Goal: Task Accomplishment & Management: Complete application form

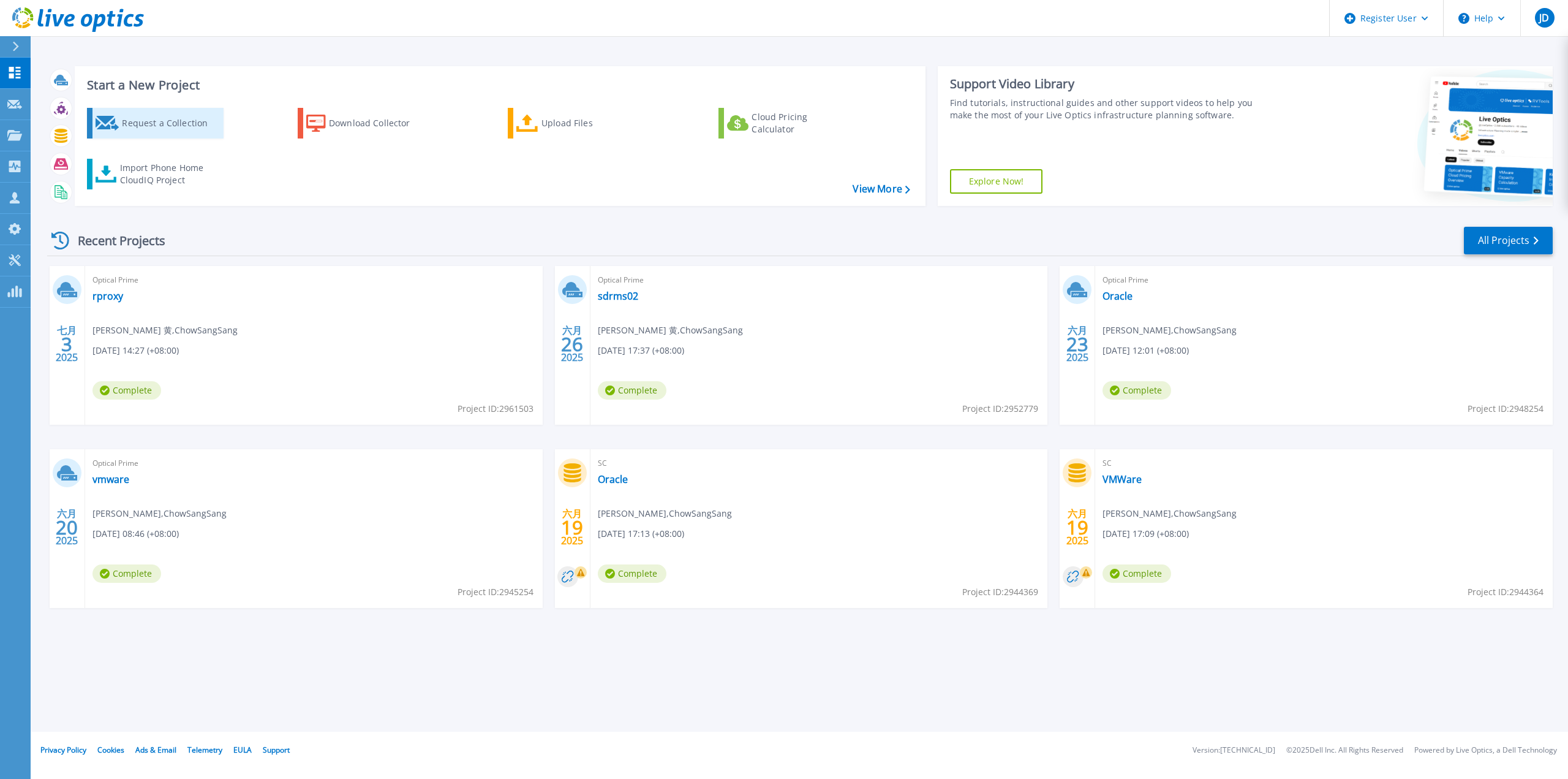
click at [125, 122] on div "Request a Collection" at bounding box center [170, 122] width 98 height 25
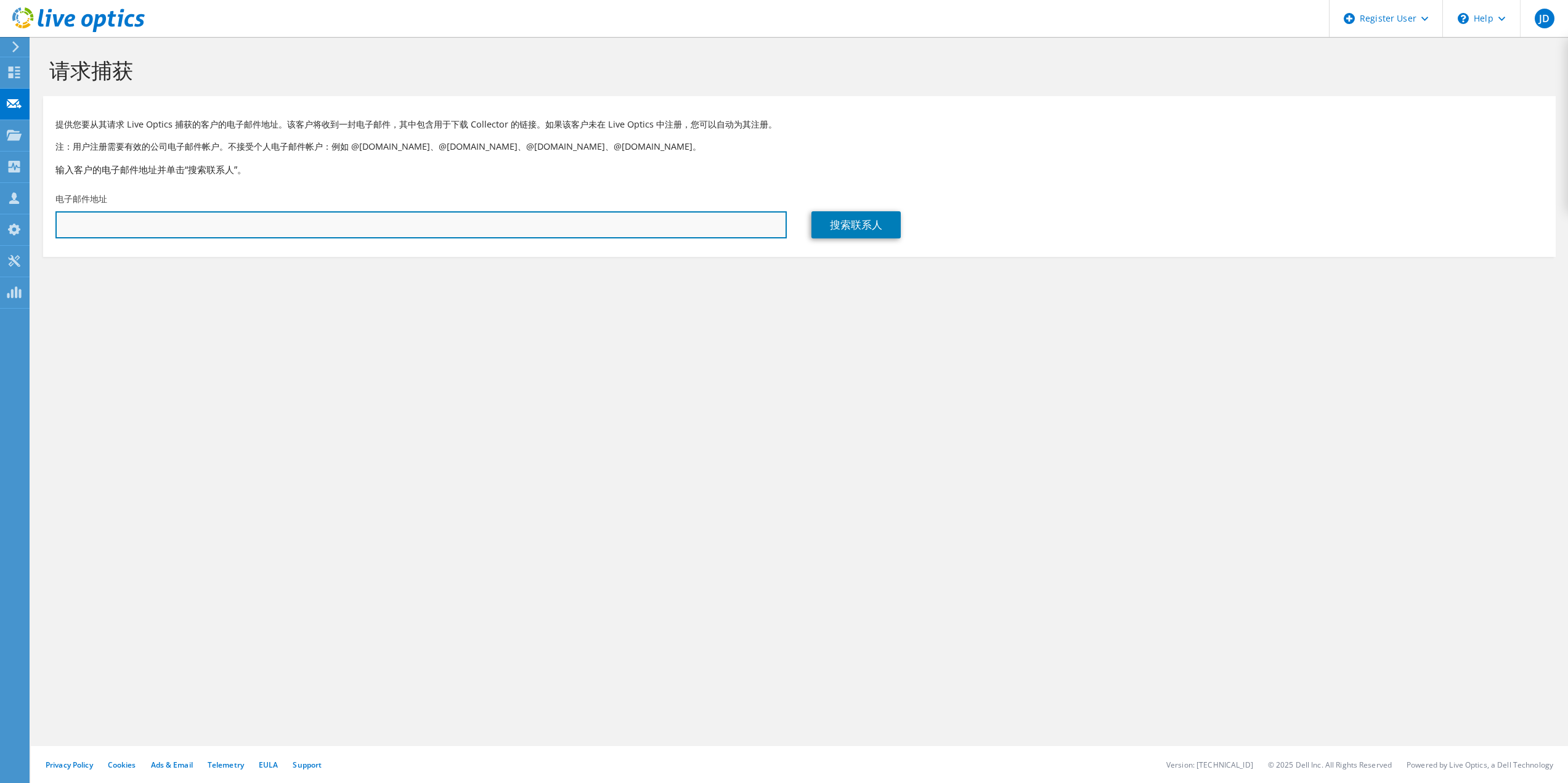
click at [167, 226] on input "text" at bounding box center [421, 224] width 731 height 27
paste input "[EMAIL_ADDRESS][DOMAIN_NAME]"
type input "[EMAIL_ADDRESS][DOMAIN_NAME]"
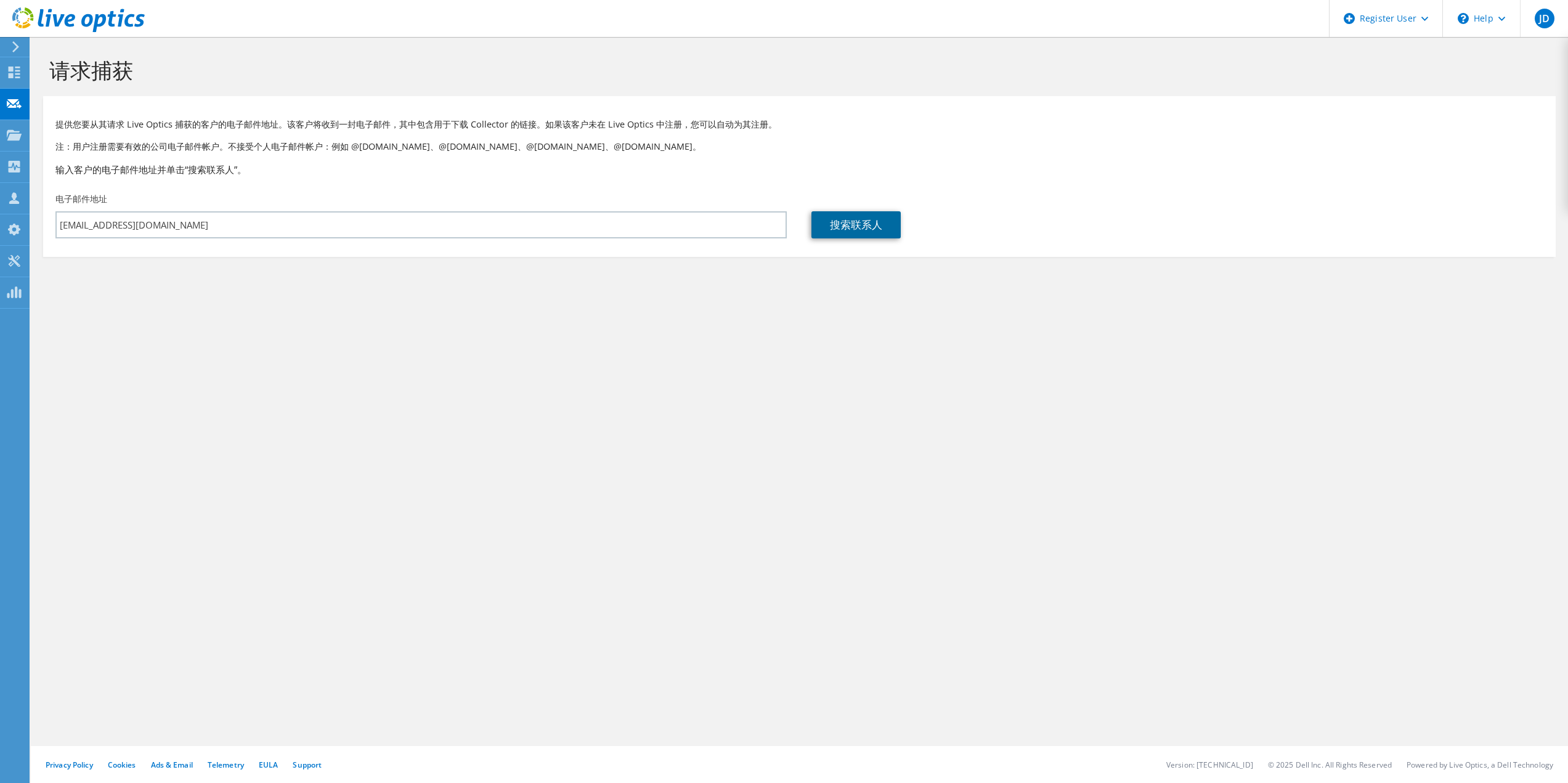
click at [876, 220] on link "搜索联系人" at bounding box center [855, 224] width 89 height 27
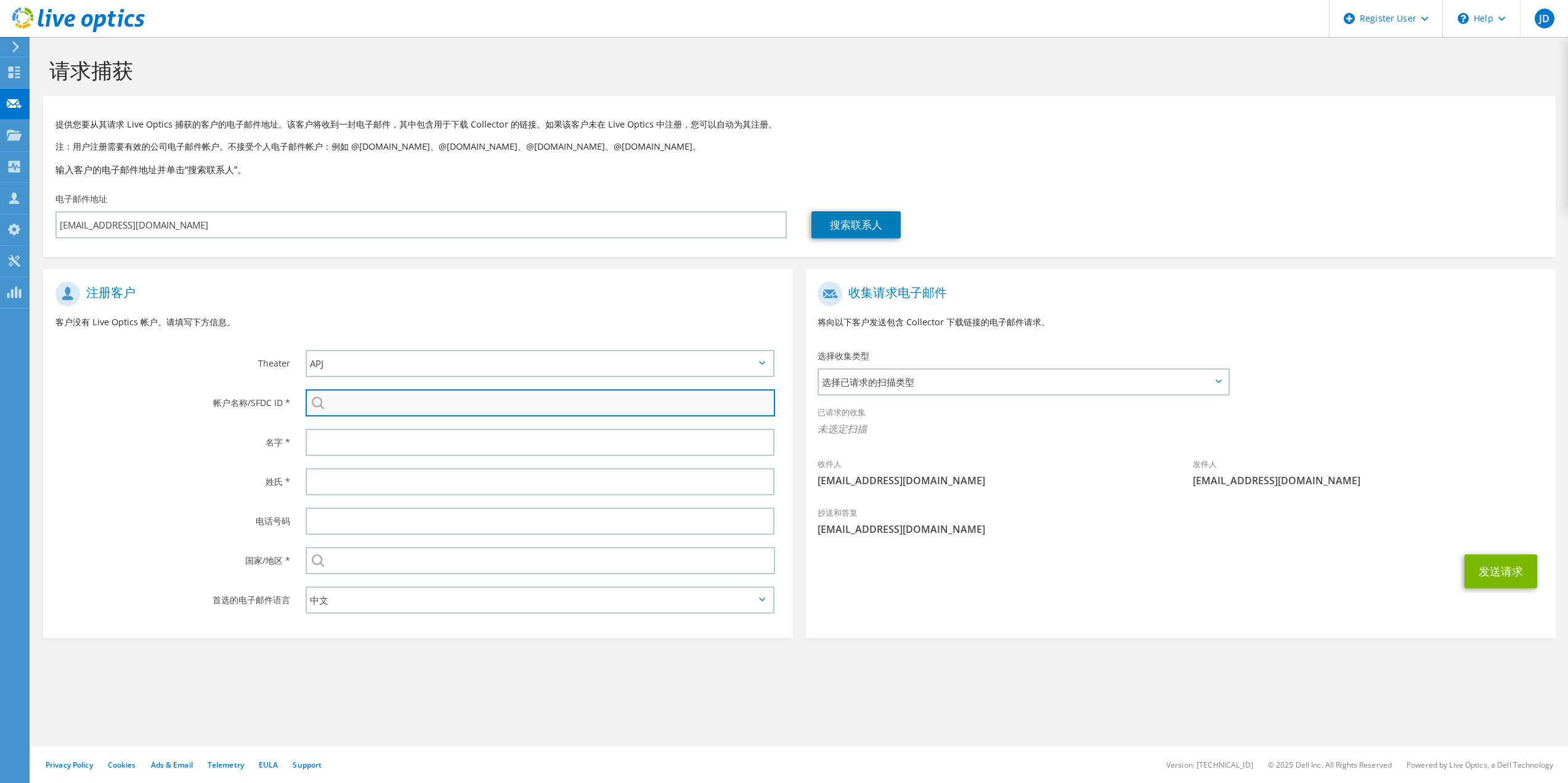
click at [362, 407] on input "search" at bounding box center [541, 403] width 470 height 27
click at [350, 404] on input "search" at bounding box center [541, 403] width 470 height 27
paste input "29646900"
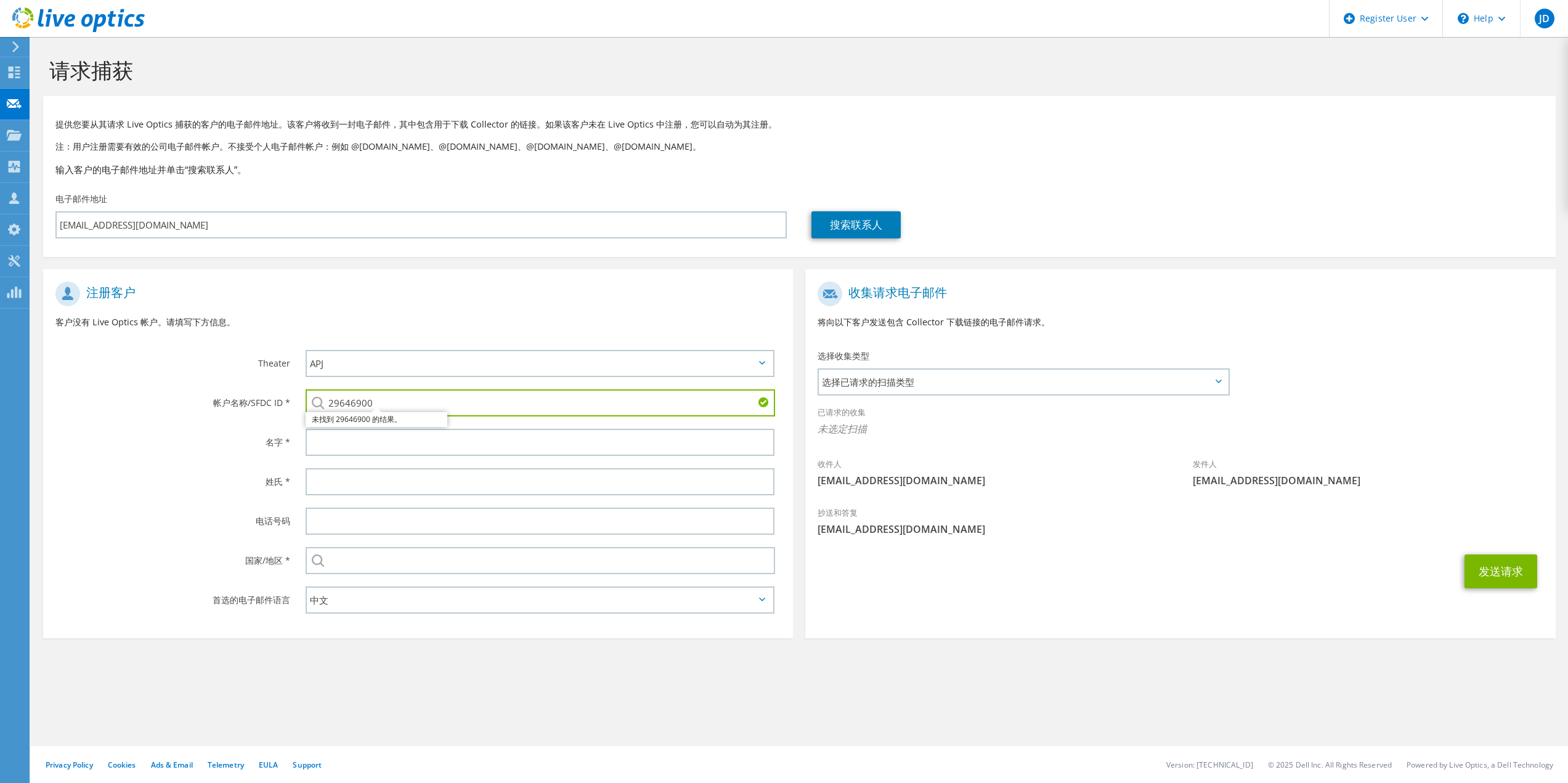
drag, startPoint x: 384, startPoint y: 404, endPoint x: 253, endPoint y: 412, distance: 131.2
click at [253, 412] on div "帐户名称/SFDC ID * 29646900 未找到 29646900 的结果。" at bounding box center [418, 403] width 750 height 40
paste input "3494966025"
click at [385, 424] on li "Guangdong xiaopeng automobile technology co. LTD : 3494966025" at bounding box center [426, 419] width 242 height 15
type input "Guangdong xiaopeng automobile technology co. LTD : 3494966025"
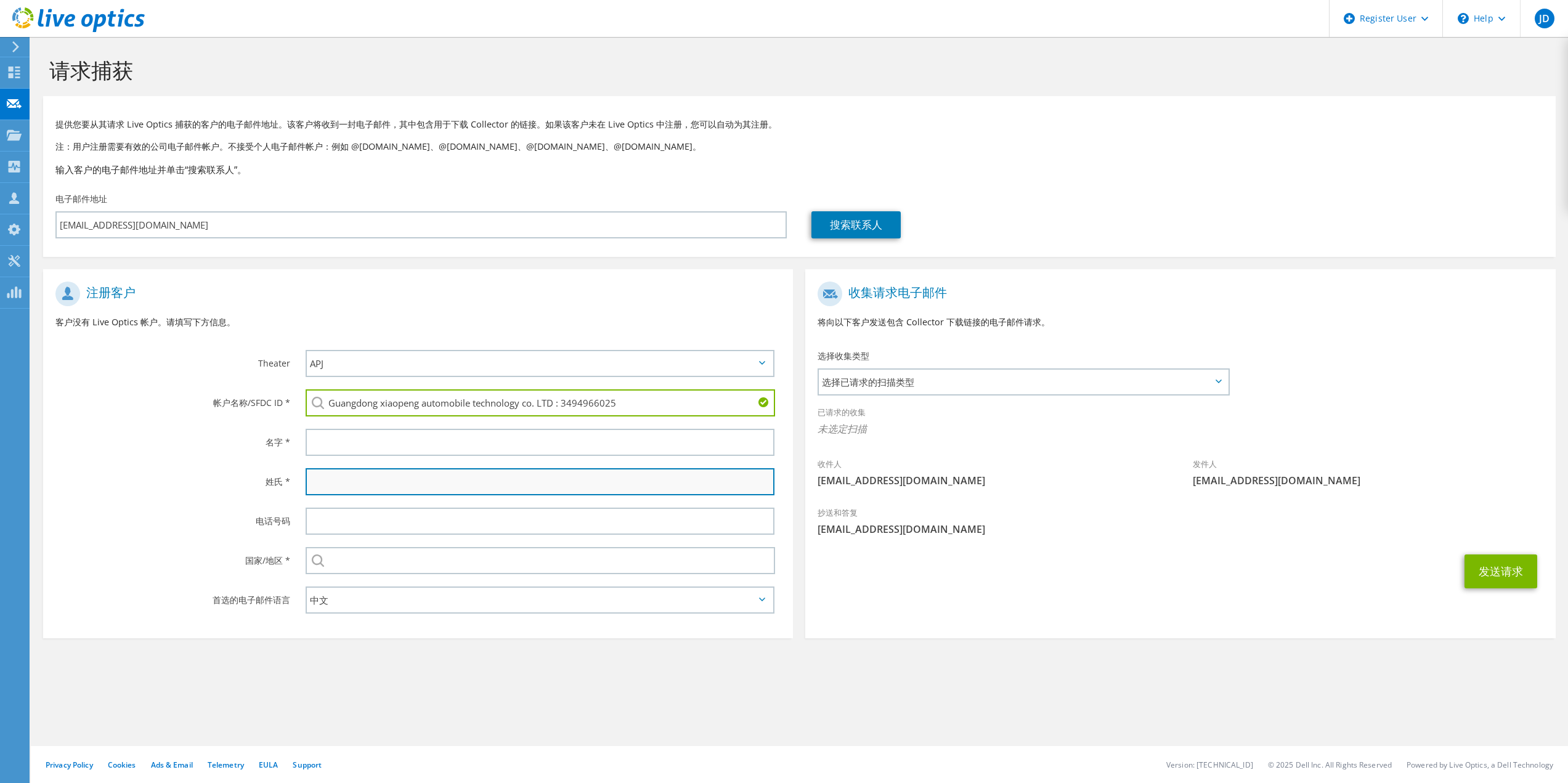
click at [335, 479] on input "text" at bounding box center [540, 481] width 469 height 27
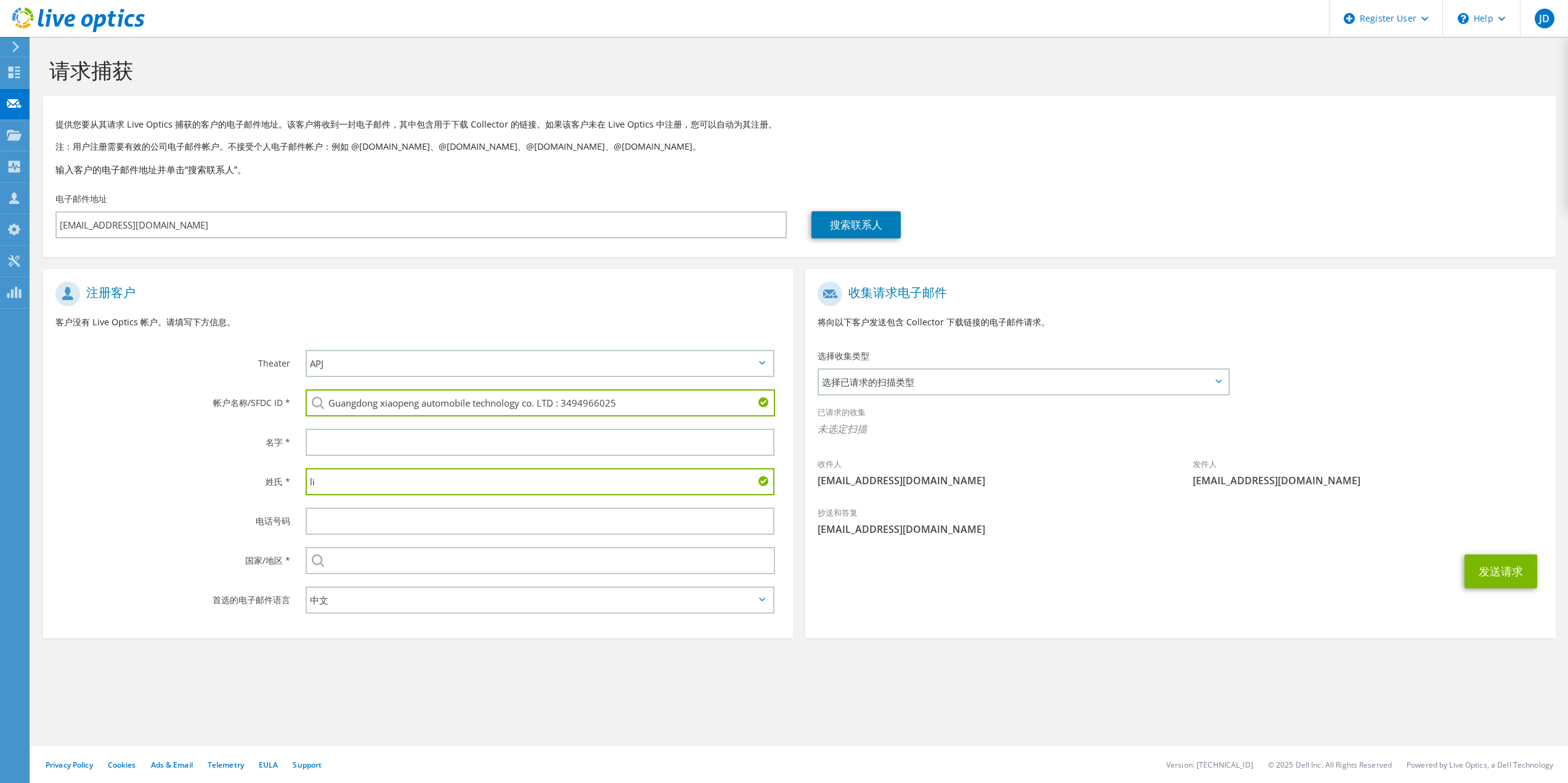
type input "li"
click at [342, 439] on input "text" at bounding box center [540, 441] width 469 height 27
type input "kb"
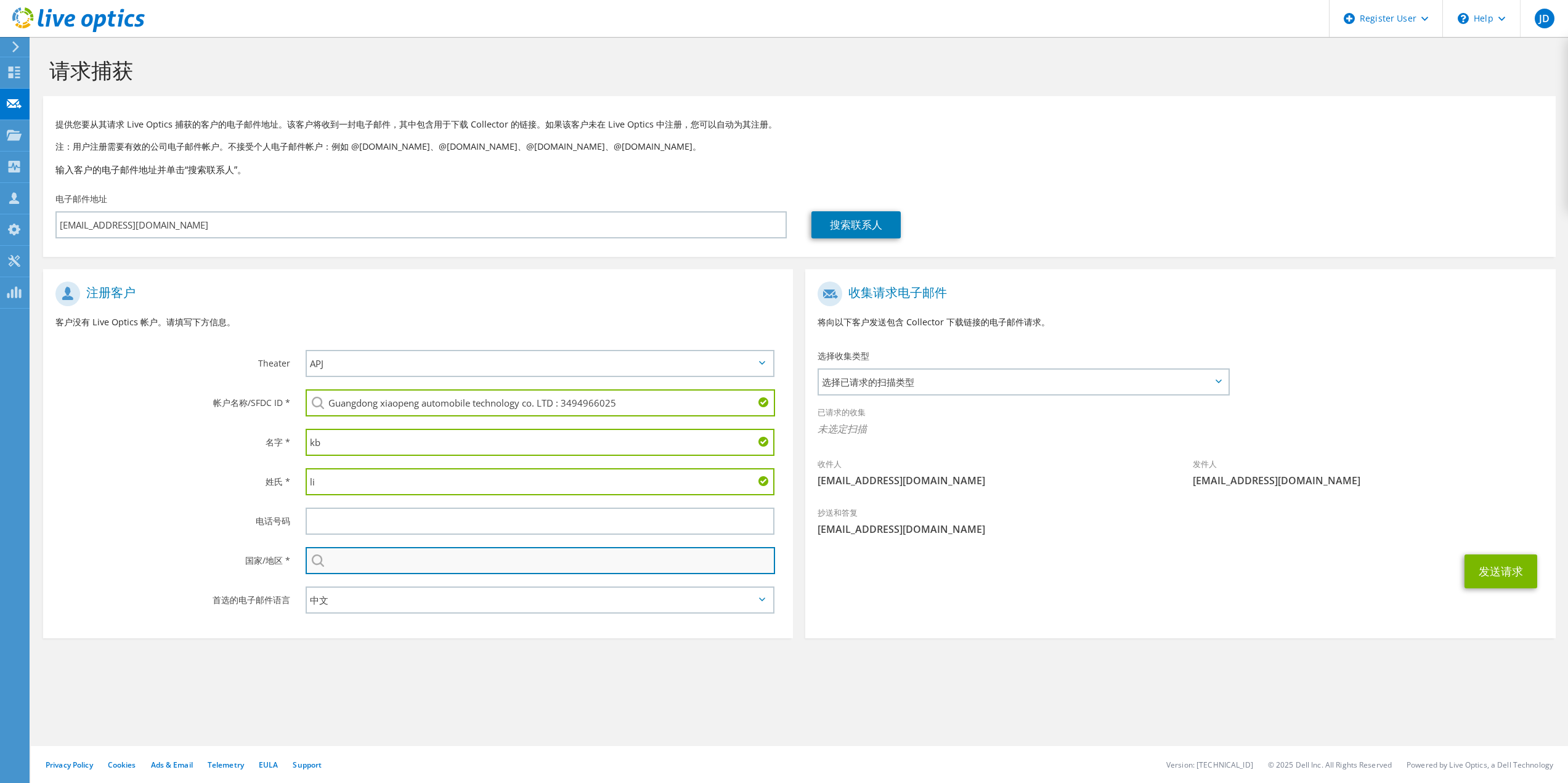
click at [342, 553] on input "text" at bounding box center [541, 560] width 470 height 27
type input "z"
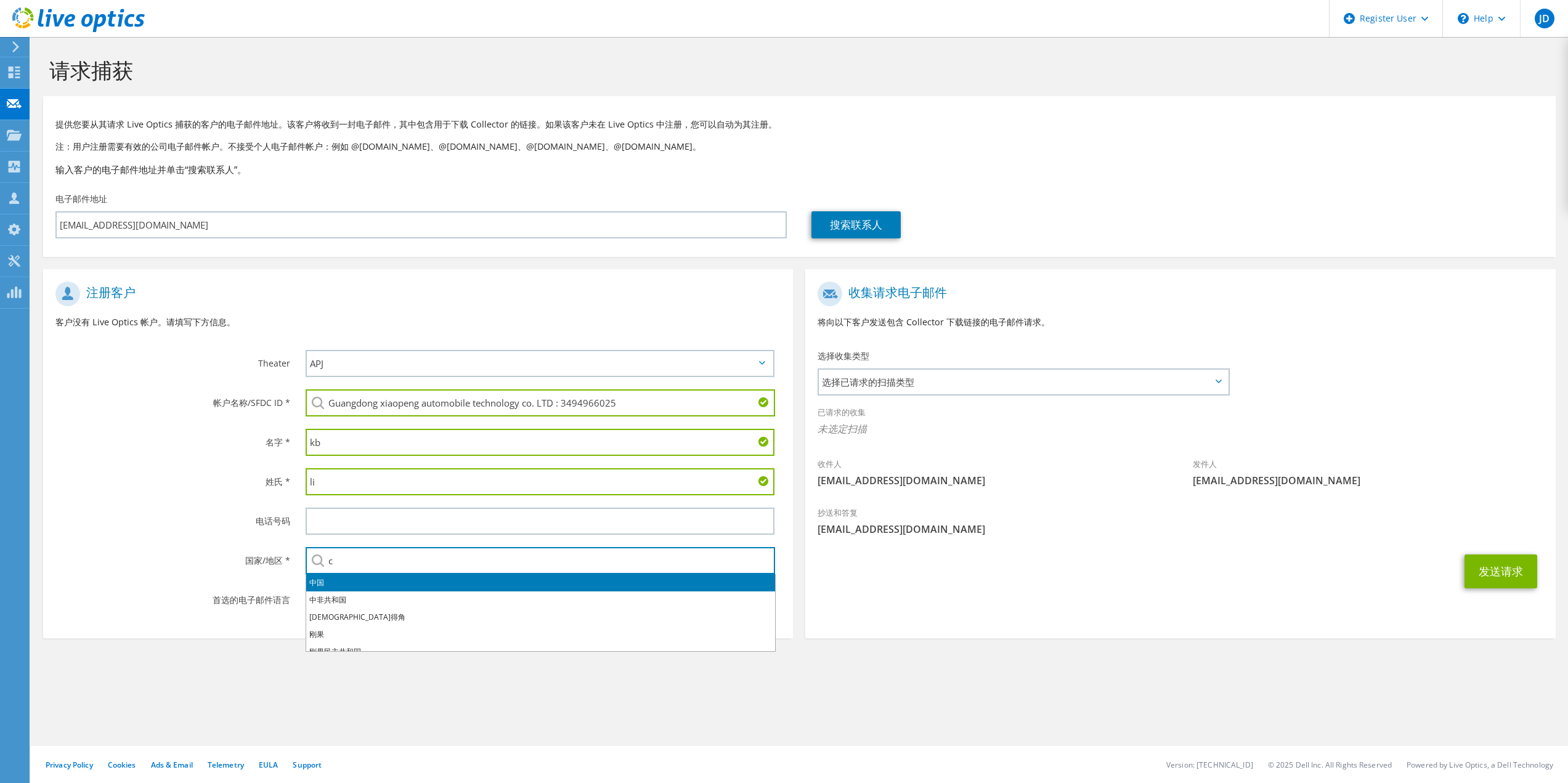
click at [327, 579] on li "中国" at bounding box center [541, 582] width 468 height 18
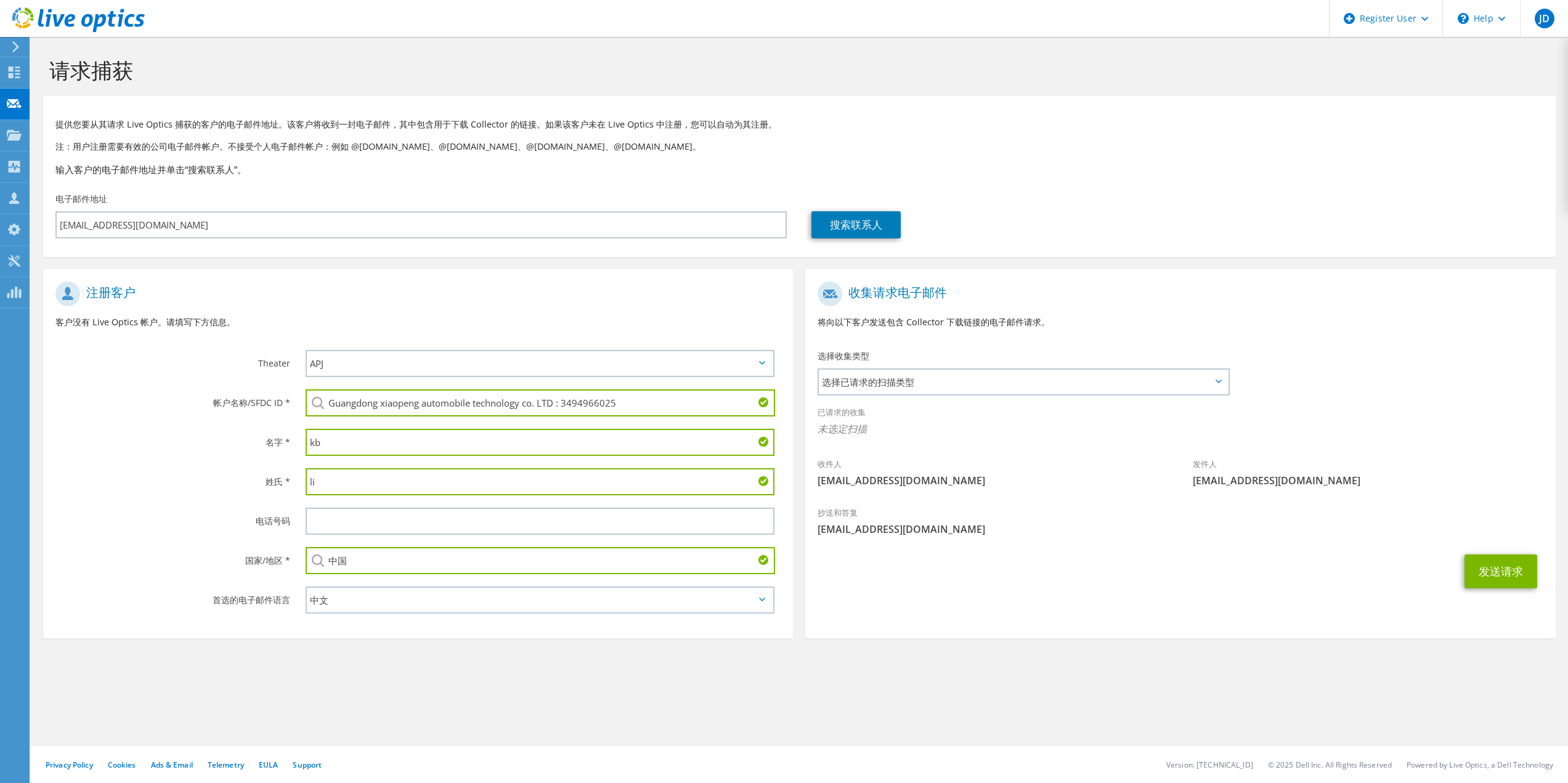
type input "中国"
click at [183, 460] on div "名字 *" at bounding box center [168, 441] width 250 height 38
click at [926, 381] on span "选择已请求的扫描类型" at bounding box center [1022, 381] width 408 height 25
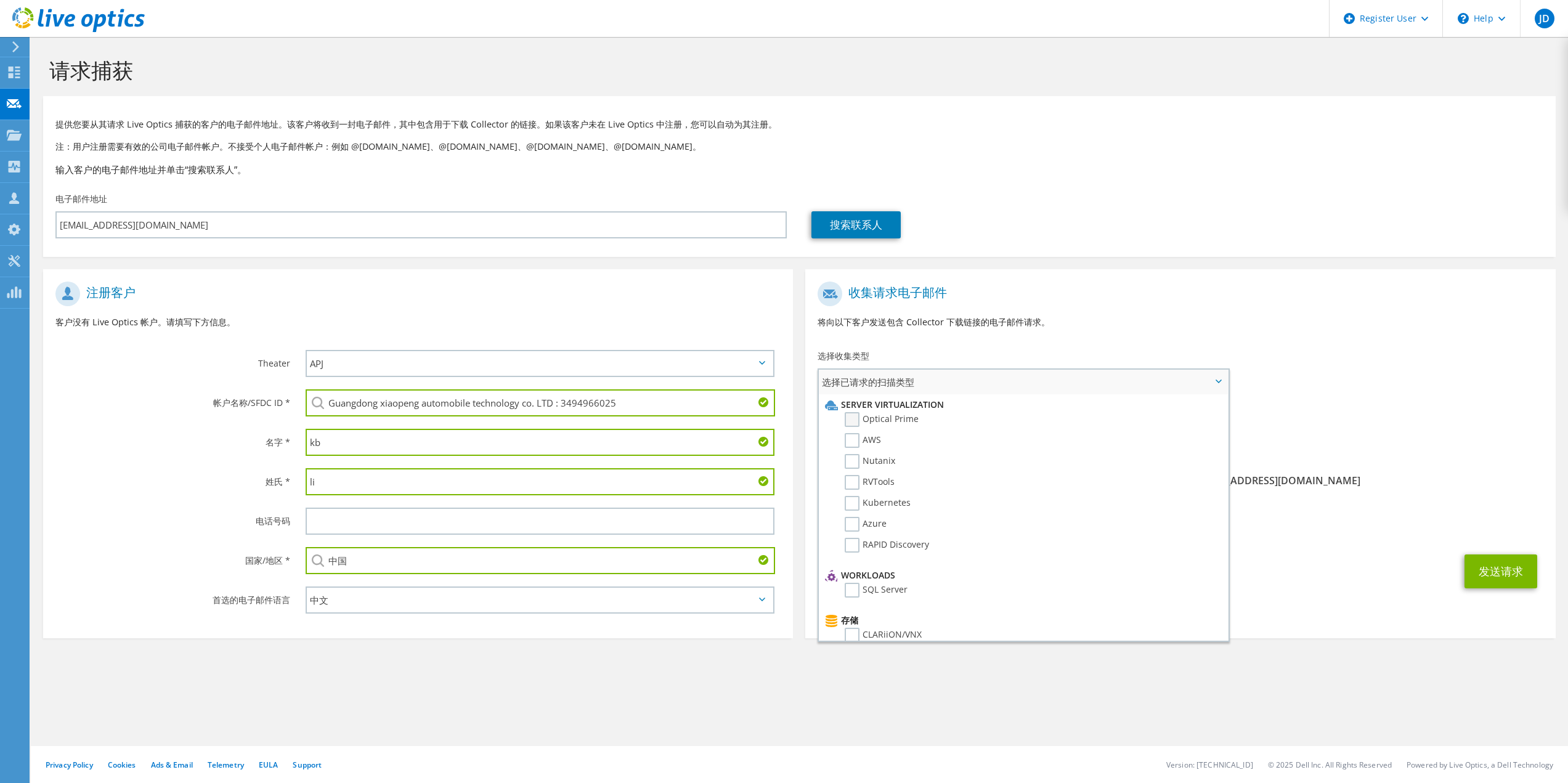
click at [863, 420] on label "Optical Prime" at bounding box center [881, 419] width 74 height 15
click at [0, 0] on input "Optical Prime" at bounding box center [0, 0] width 0 height 0
drag, startPoint x: 1308, startPoint y: 625, endPoint x: 1442, endPoint y: 580, distance: 141.4
click at [1309, 625] on section "收集请求电子邮件 将向以下客户发送包含 Collector 下载链接的电子邮件请求。 选择收集类型 选择已请求的扫描类型 Server Virtualizat…" at bounding box center [1180, 454] width 750 height 369
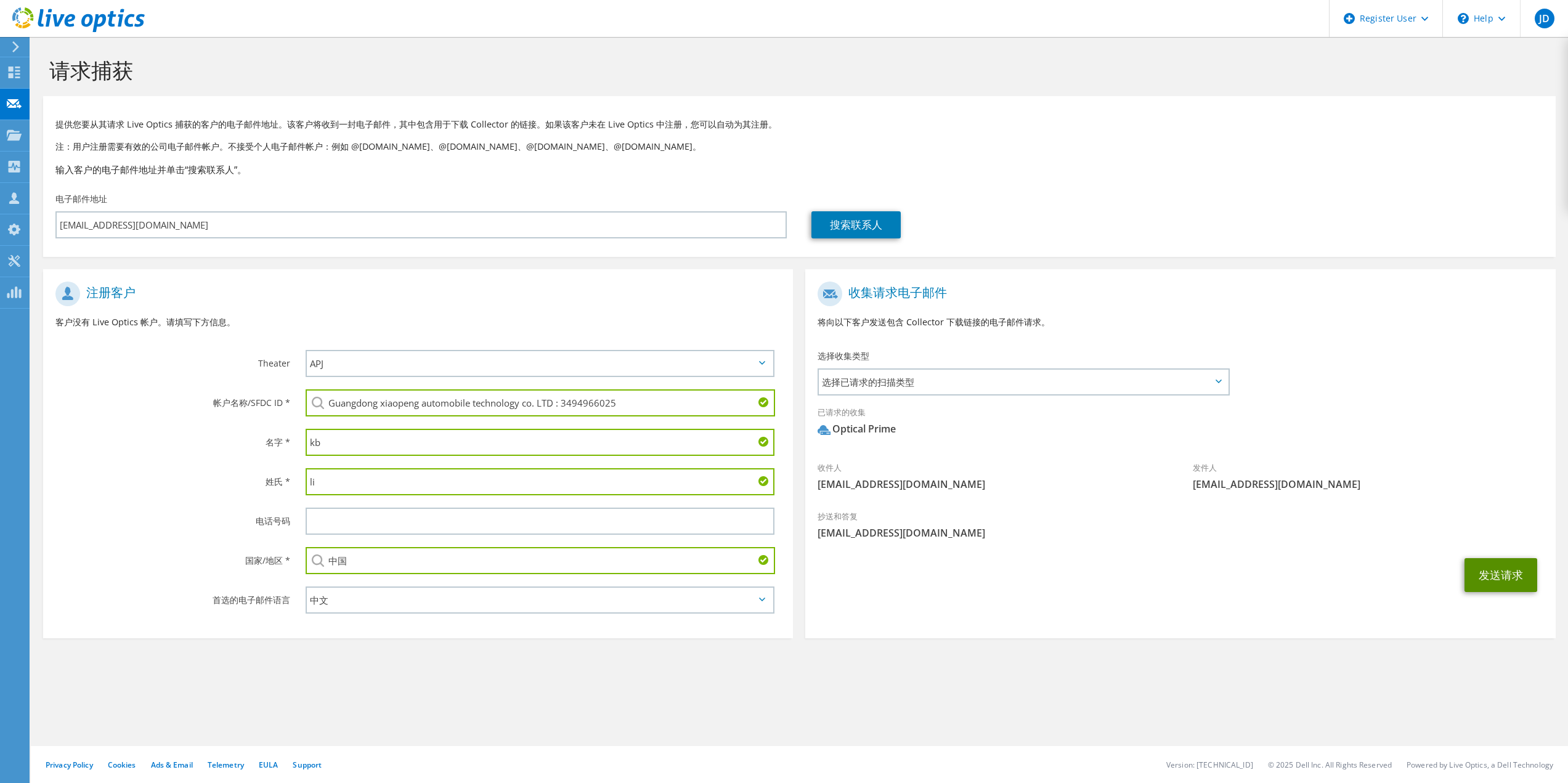
click at [1490, 573] on button "发送请求" at bounding box center [1500, 575] width 73 height 34
